Goal: Task Accomplishment & Management: Complete application form

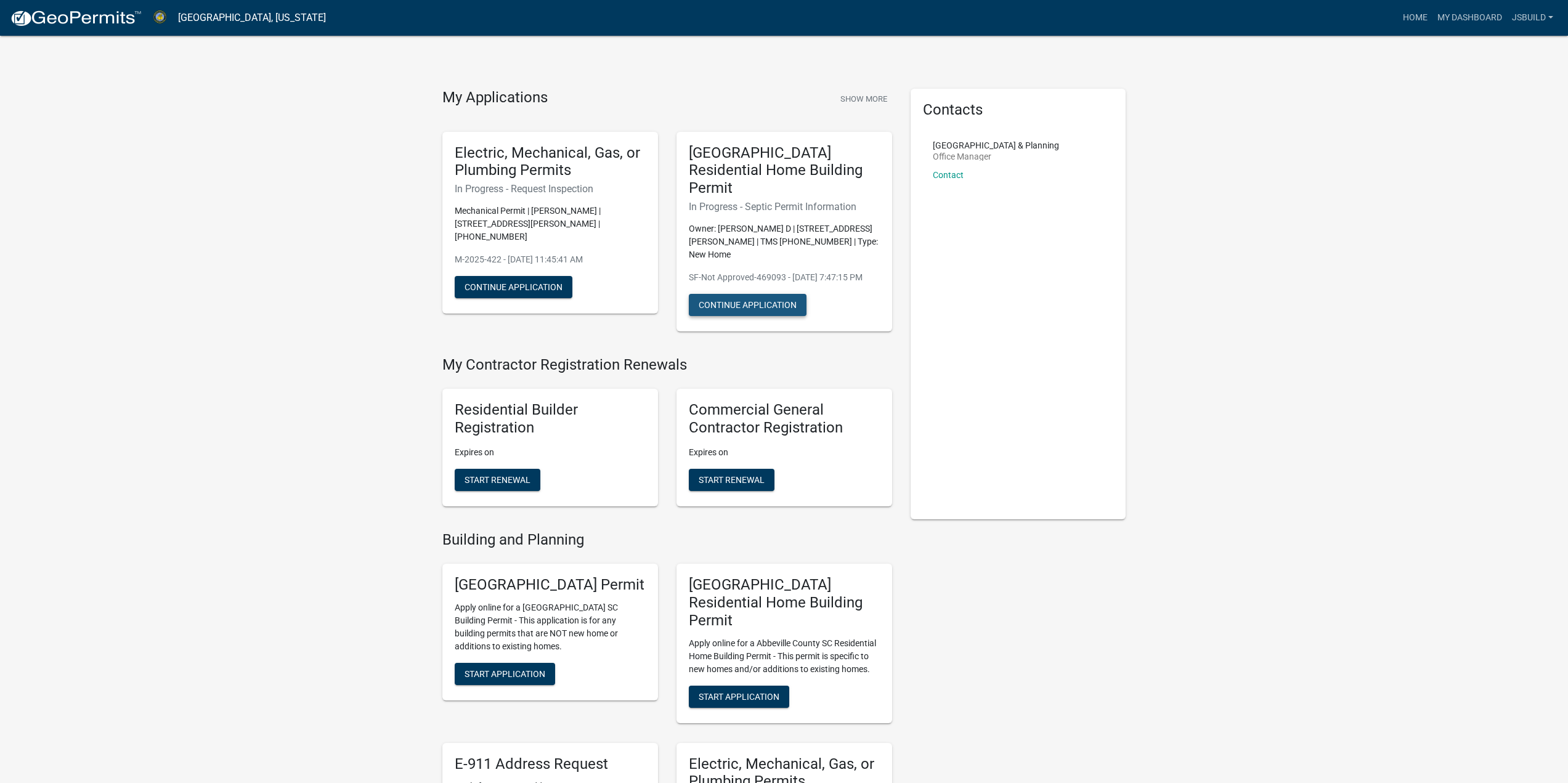
click at [770, 294] on button "Continue Application" at bounding box center [747, 305] width 117 height 22
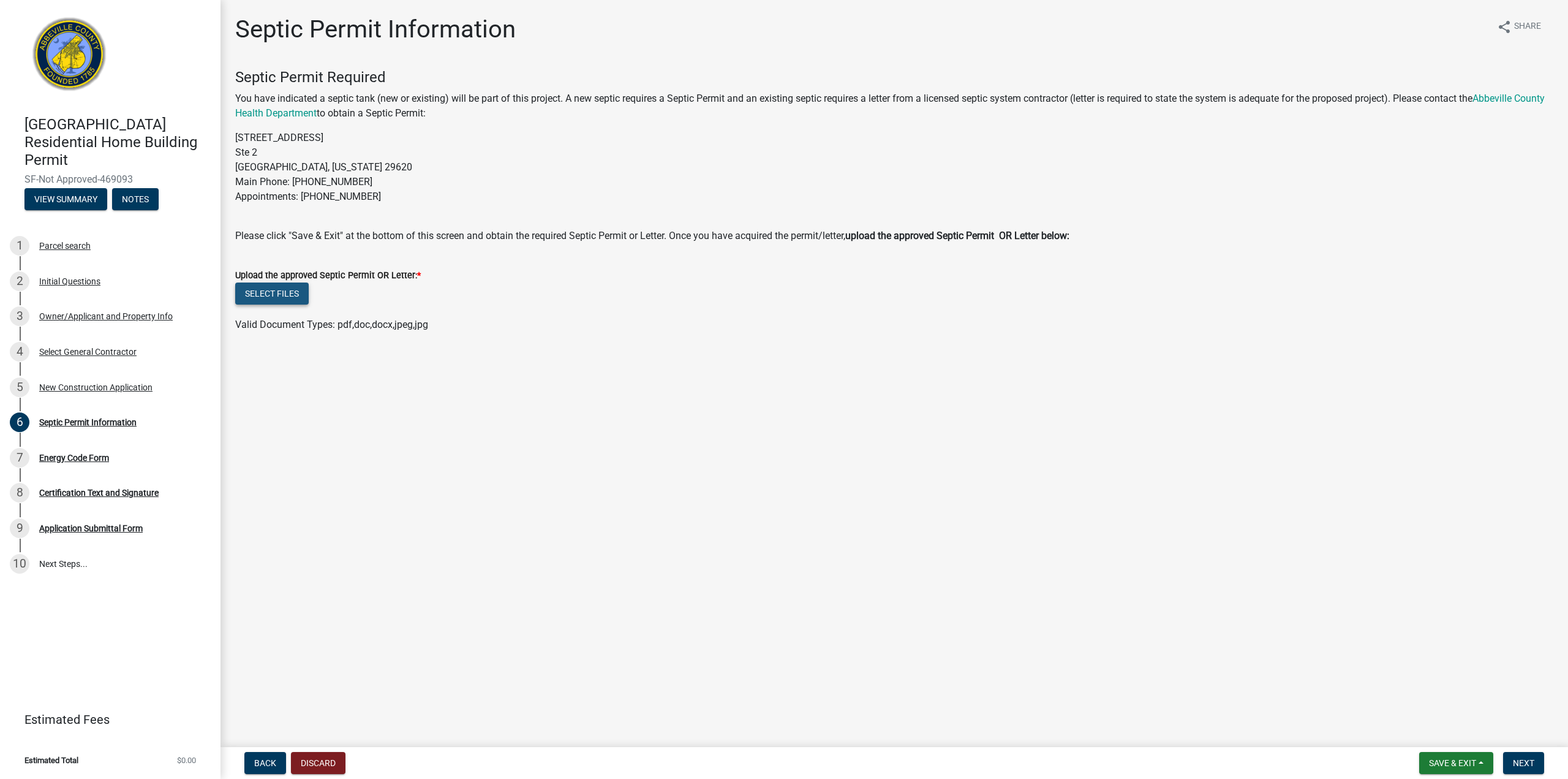
click at [286, 297] on button "Select files" at bounding box center [272, 293] width 74 height 22
click at [632, 337] on ul at bounding box center [894, 337] width 1318 height 10
click at [1523, 758] on span "Next" at bounding box center [1523, 763] width 22 height 10
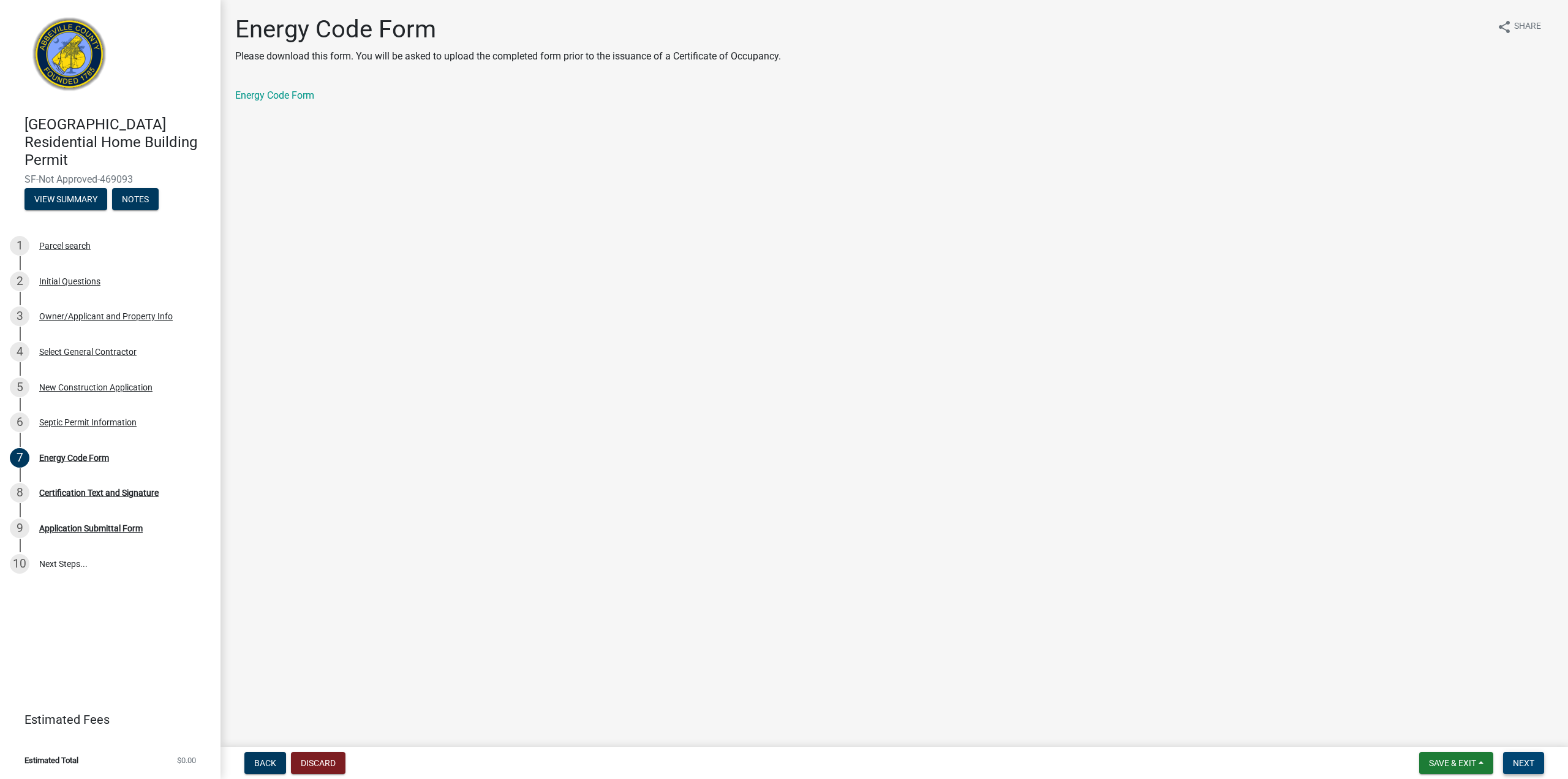
click at [1537, 759] on button "Next" at bounding box center [1523, 763] width 41 height 22
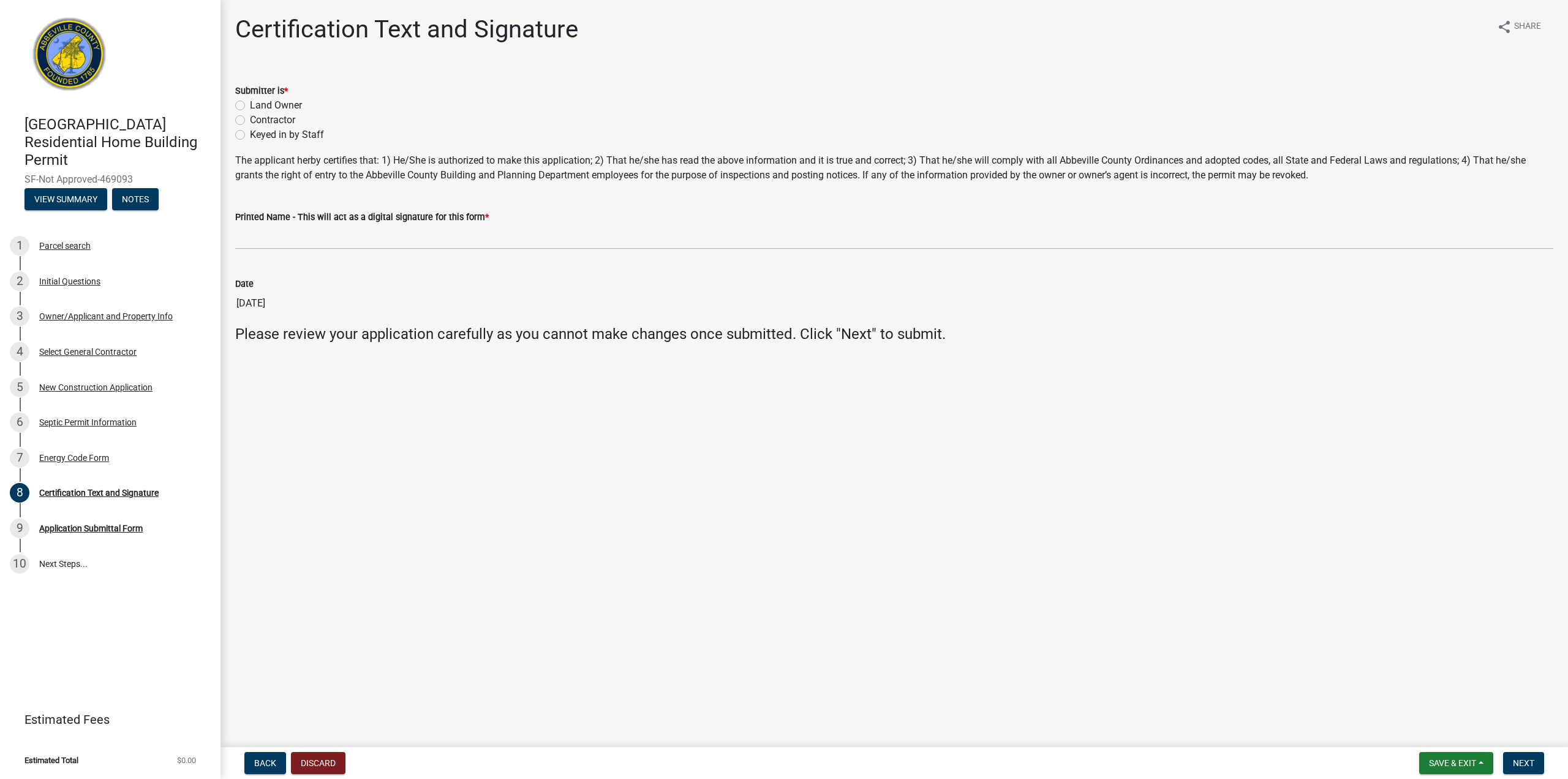
click at [268, 121] on label "Contractor" at bounding box center [273, 120] width 45 height 15
click at [258, 121] on input "Contractor" at bounding box center [254, 116] width 8 height 8
radio input "true"
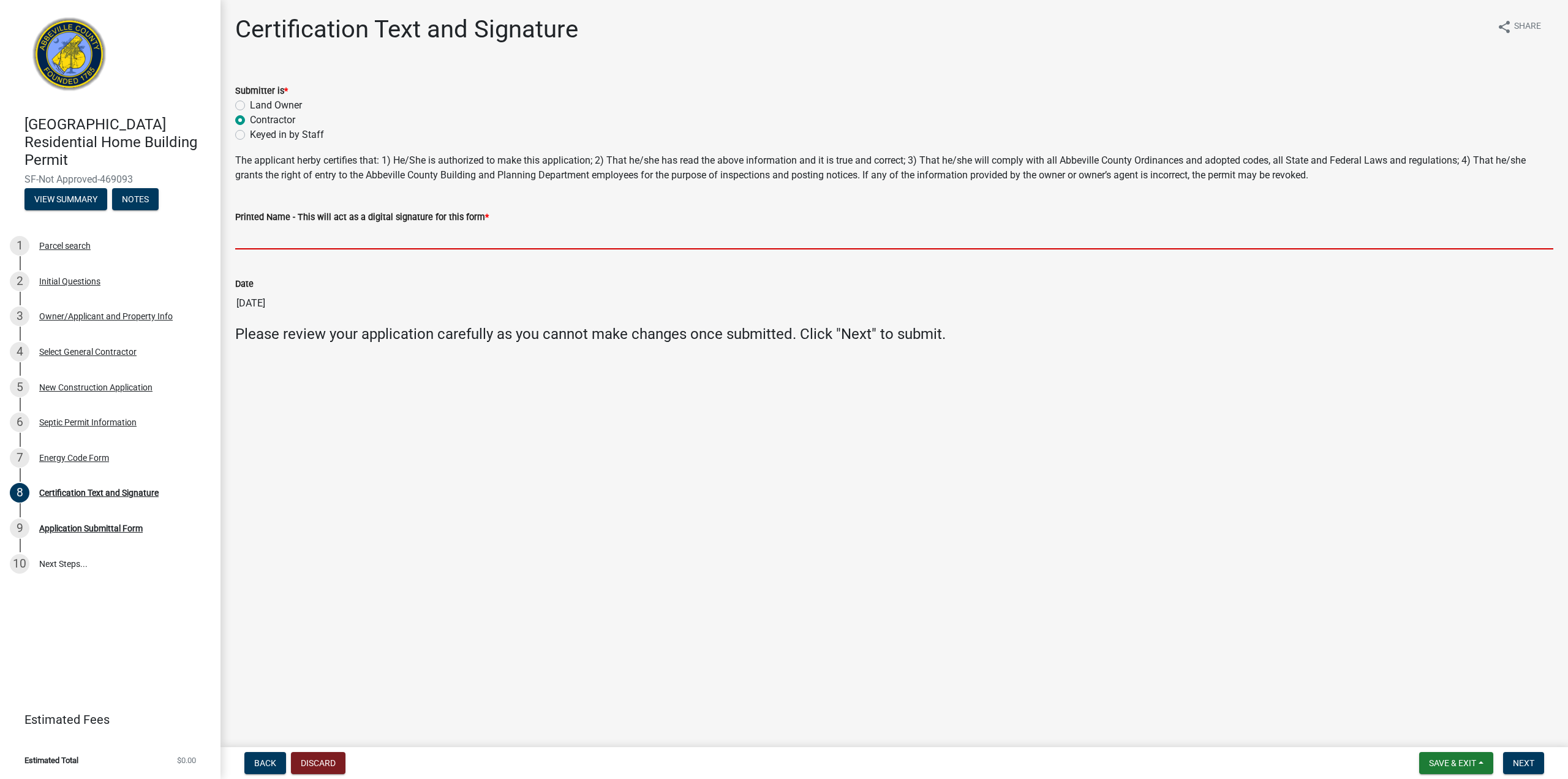
click at [365, 245] on input "Printed Name - This will act as a digital signature for this form *" at bounding box center [894, 237] width 1318 height 25
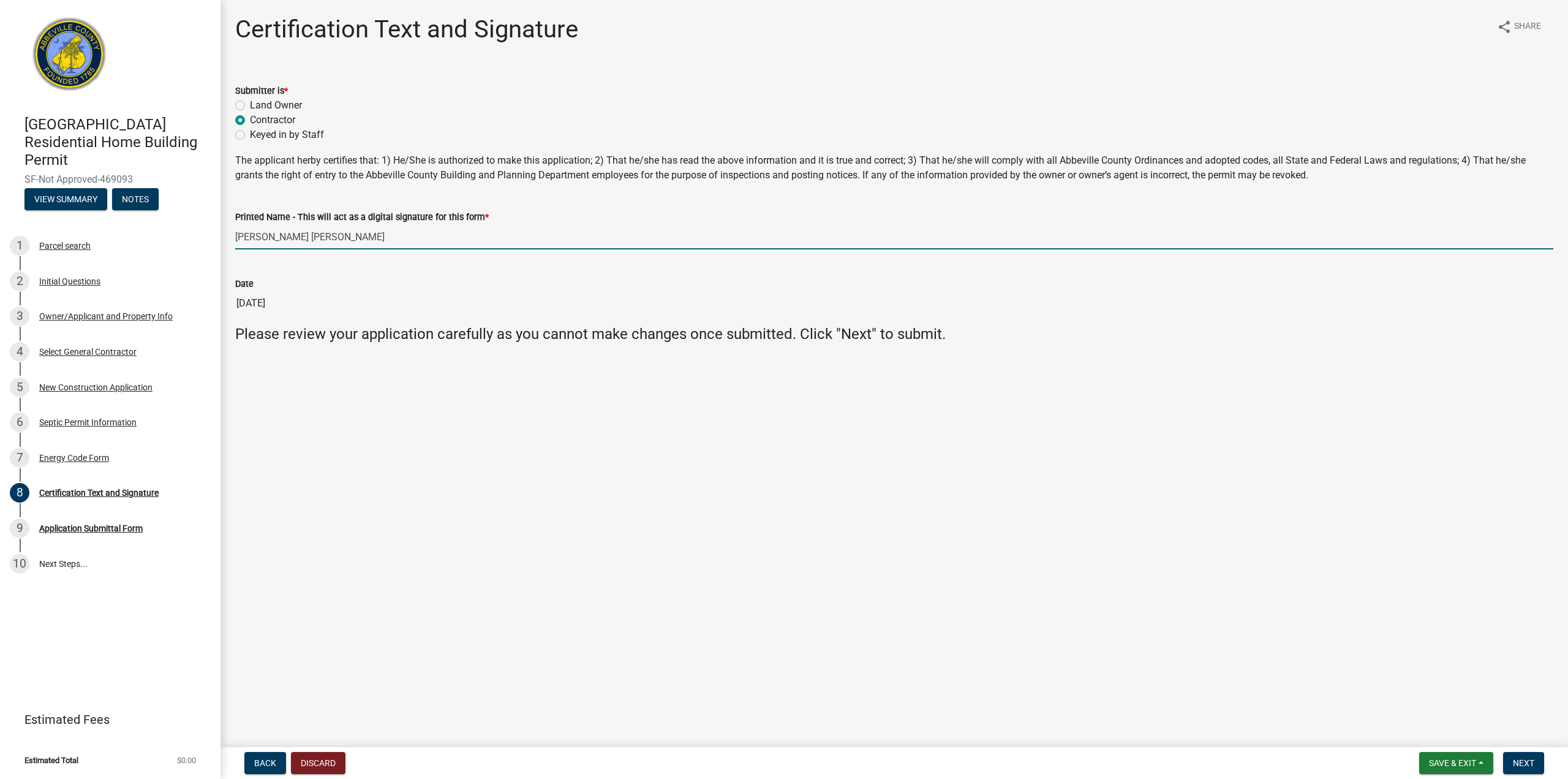
type input "Jonah Reese Stone"
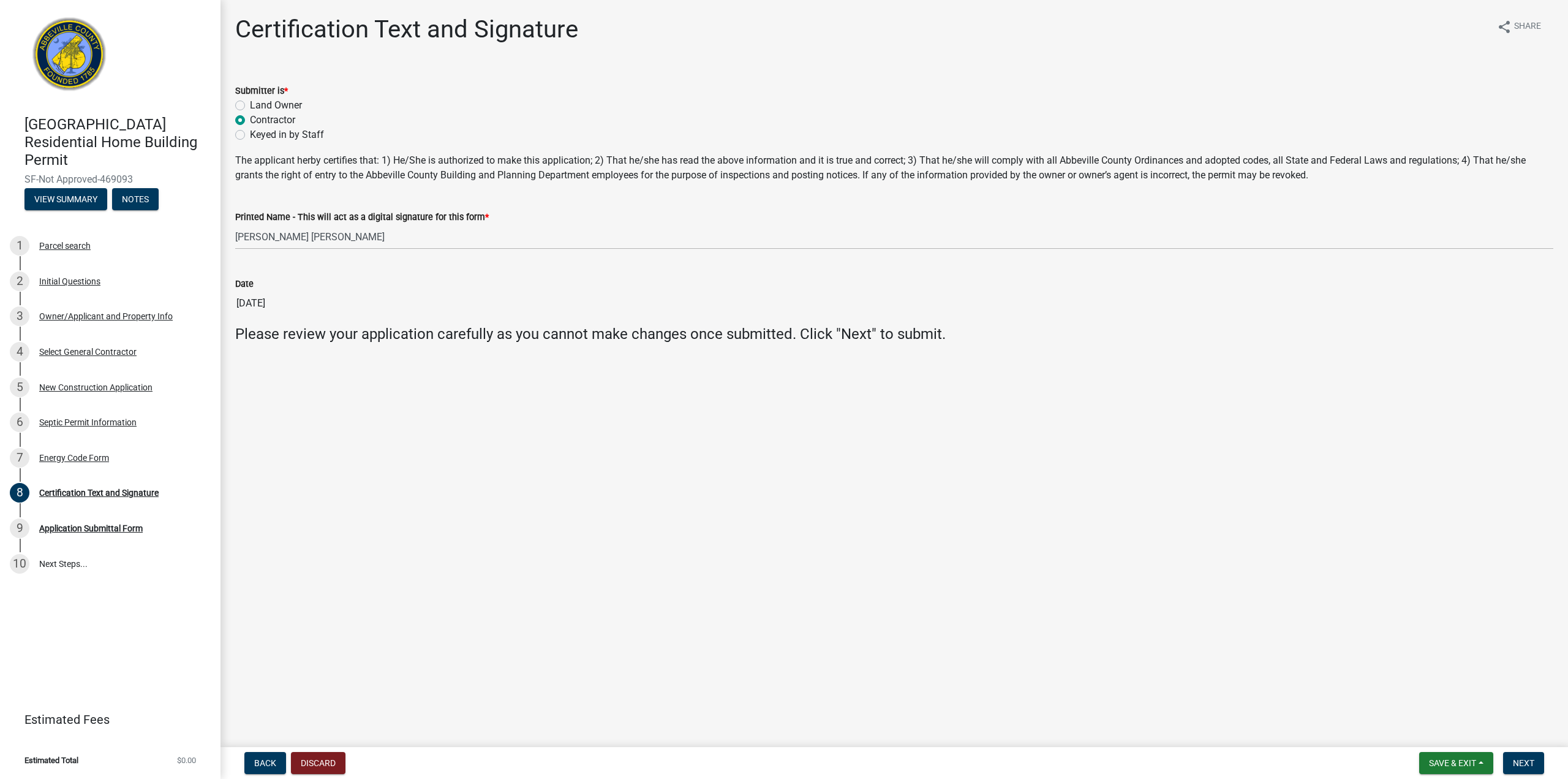
click at [637, 400] on main "Certification Text and Signature share Share Submitter is * Land Owner Contract…" at bounding box center [894, 371] width 1347 height 742
click at [1516, 766] on span "Next" at bounding box center [1523, 763] width 22 height 10
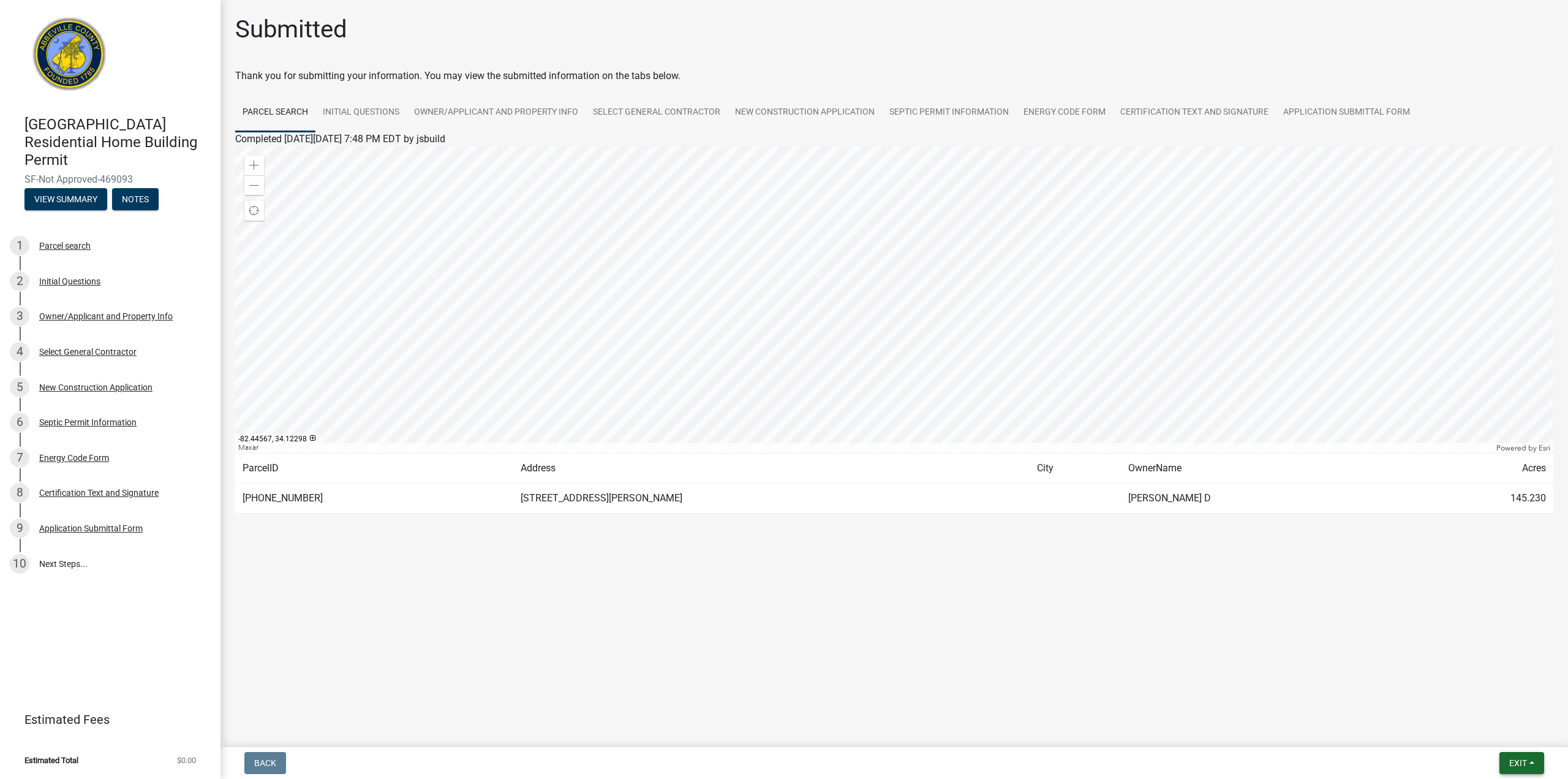
click at [1521, 763] on span "Exit" at bounding box center [1518, 763] width 18 height 10
click at [1509, 733] on button "Save & Exit" at bounding box center [1495, 730] width 98 height 29
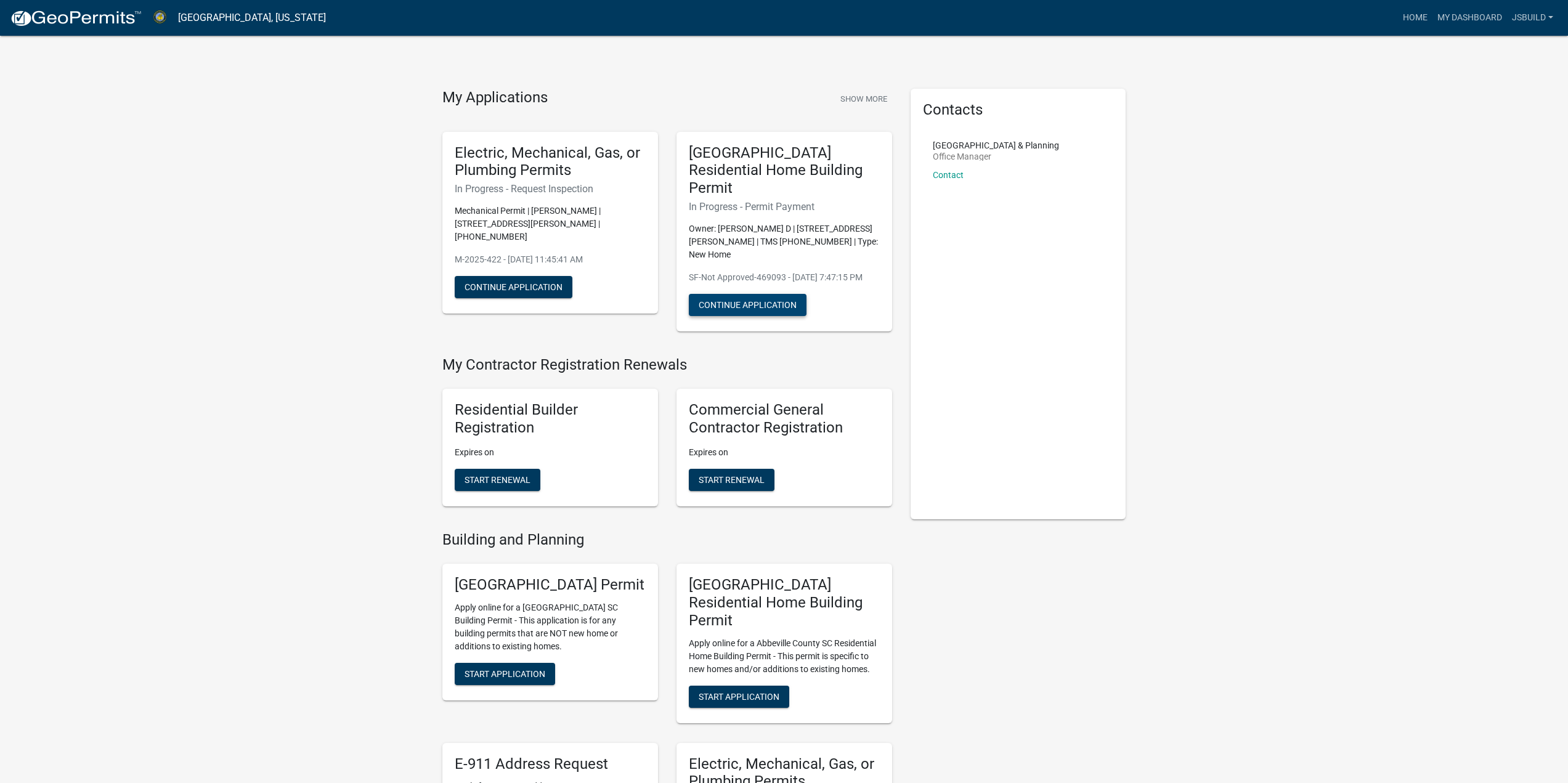
click at [763, 294] on button "Continue Application" at bounding box center [747, 305] width 117 height 22
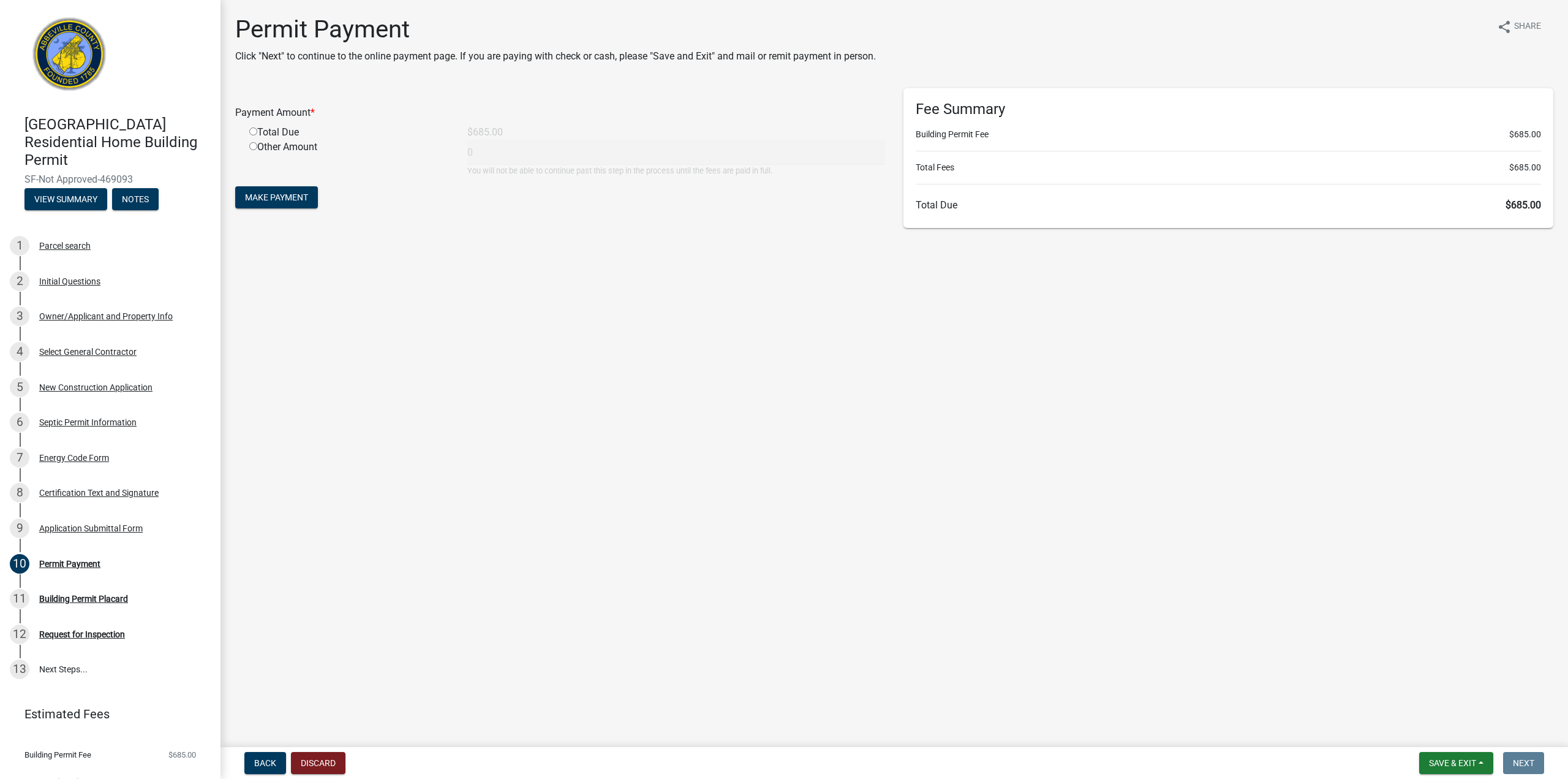
click at [254, 130] on input "radio" at bounding box center [253, 131] width 8 height 8
radio input "true"
type input "685"
click at [296, 193] on span "Make Payment" at bounding box center [276, 197] width 63 height 10
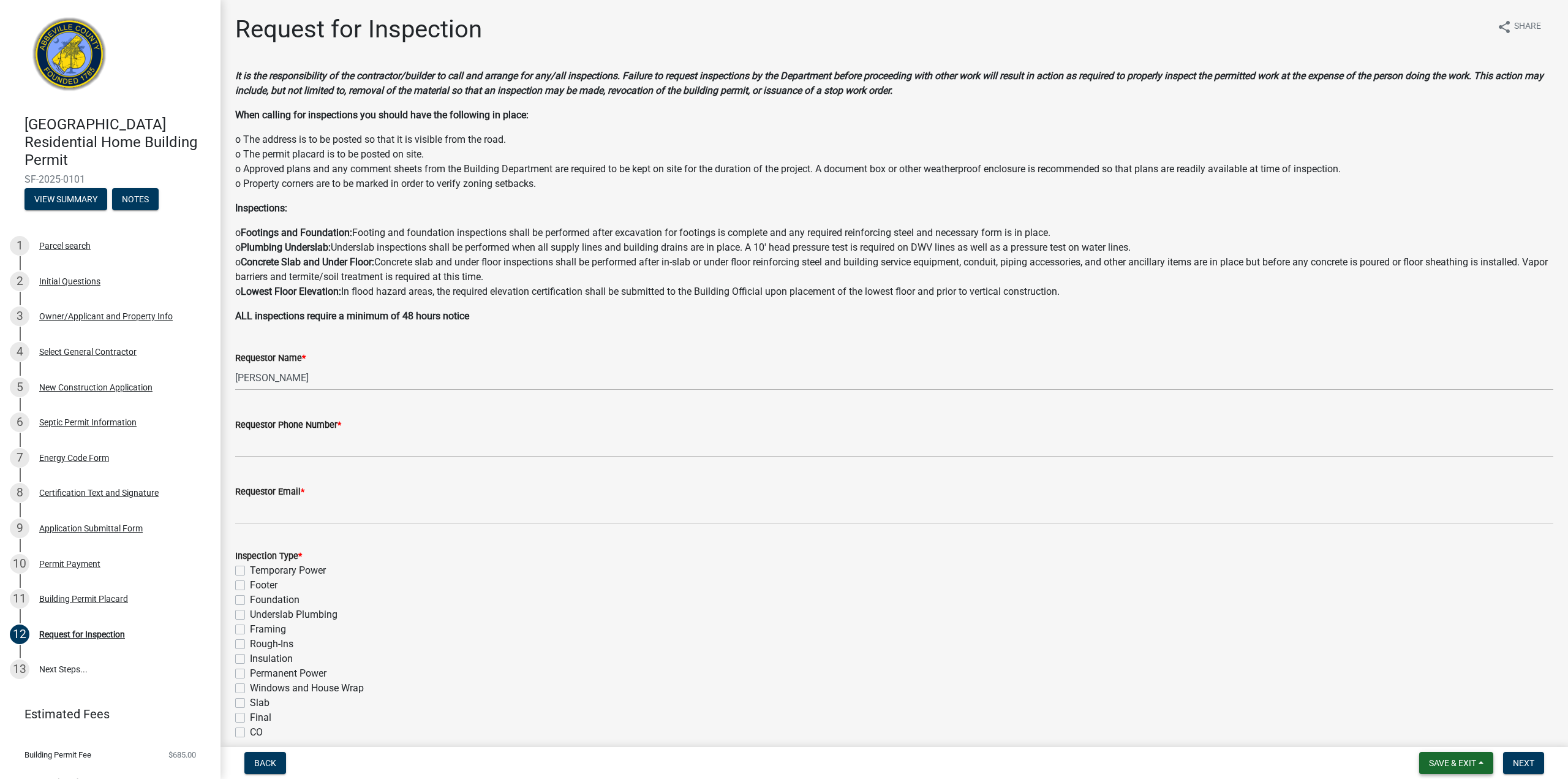
click at [1441, 767] on span "Save & Exit" at bounding box center [1452, 763] width 47 height 10
click at [1434, 724] on button "Save & Exit" at bounding box center [1444, 730] width 98 height 29
